Goal: Navigation & Orientation: Find specific page/section

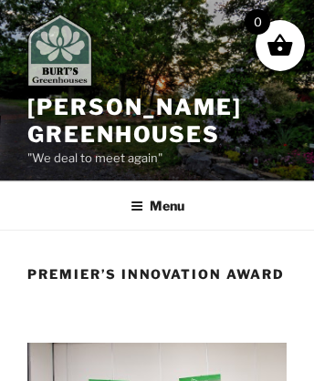
click at [67, 53] on img at bounding box center [59, 50] width 65 height 73
